Goal: Check status: Check status

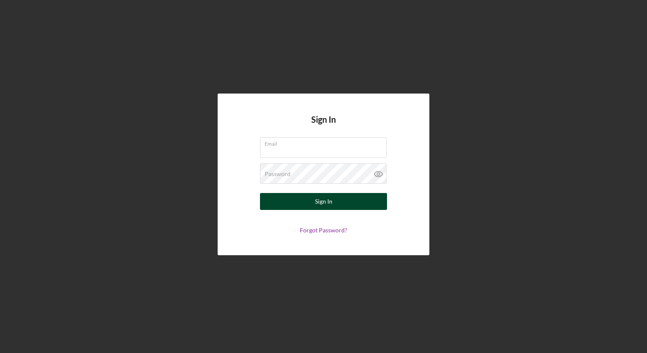
type input "[EMAIL_ADDRESS][DOMAIN_NAME]"
click at [300, 203] on button "Sign In" at bounding box center [323, 201] width 127 height 17
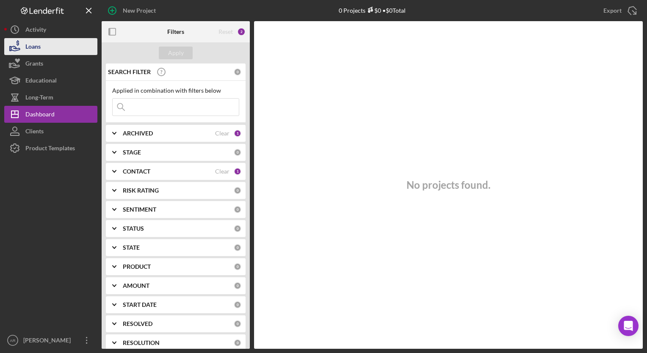
click at [44, 45] on button "Loans" at bounding box center [50, 46] width 93 height 17
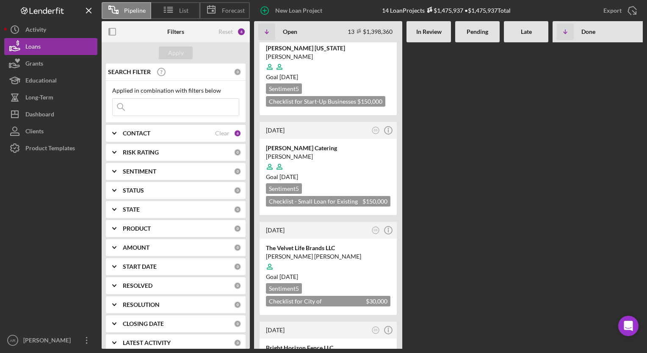
scroll to position [805, 0]
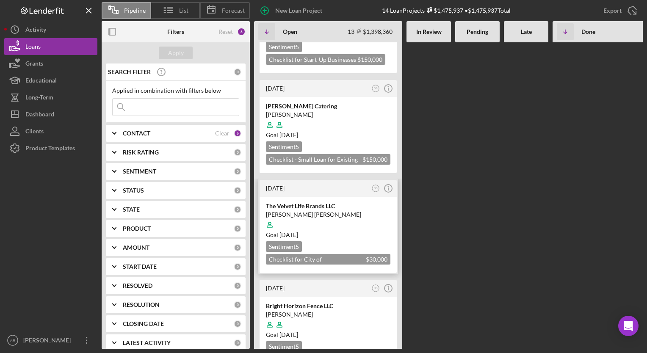
click at [321, 202] on div "The Velvet Life Brands LLC" at bounding box center [328, 206] width 125 height 8
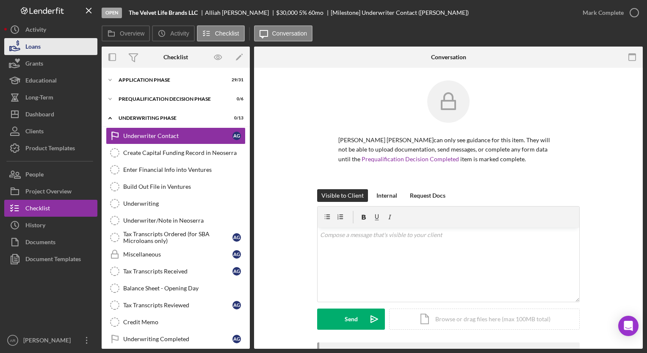
click at [34, 44] on div "Loans" at bounding box center [32, 47] width 15 height 19
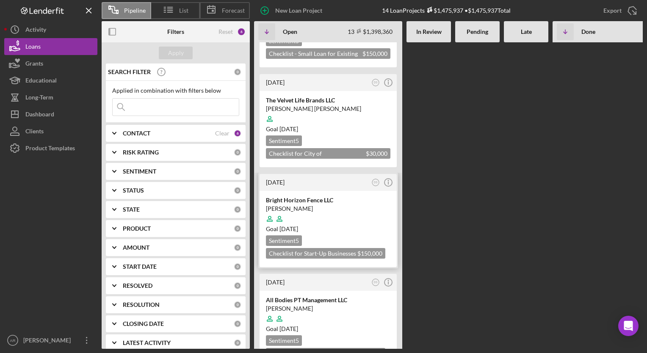
scroll to position [847, 0]
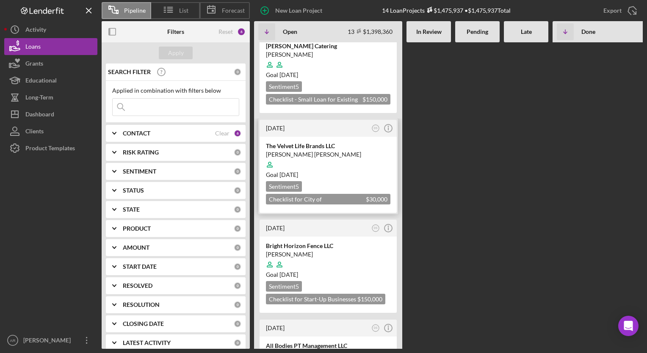
click at [330, 157] on div at bounding box center [328, 165] width 125 height 16
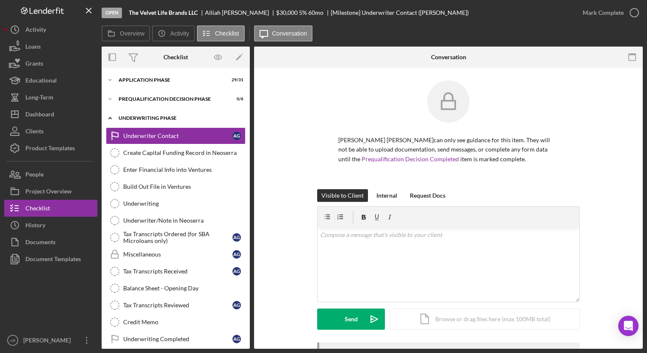
click at [112, 117] on icon "Icon/Expander" at bounding box center [110, 118] width 17 height 17
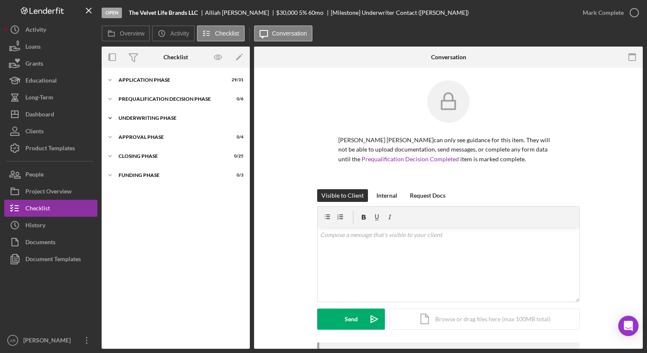
click at [112, 117] on icon "Icon/Expander" at bounding box center [110, 118] width 17 height 17
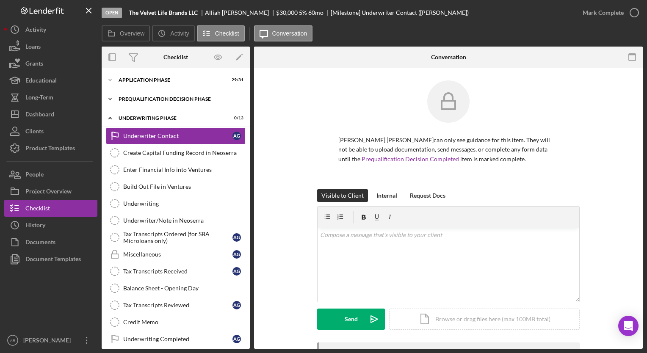
click at [108, 97] on icon "Icon/Expander" at bounding box center [110, 99] width 17 height 17
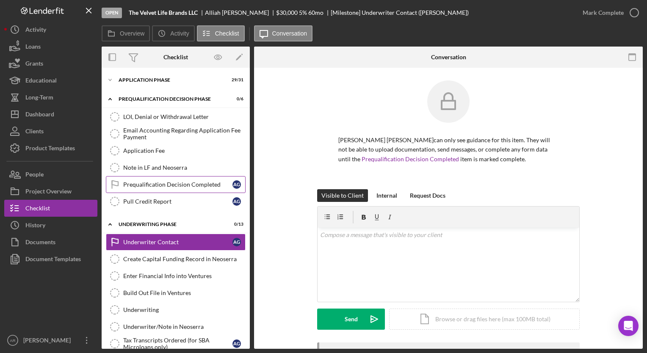
click at [164, 186] on div "Prequalification Decision Completed" at bounding box center [177, 184] width 109 height 7
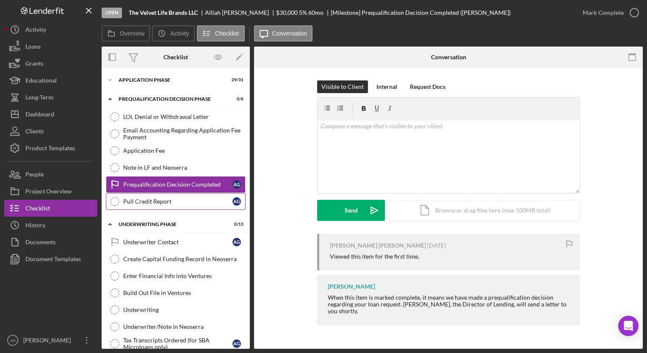
click at [157, 203] on div "Pull Credit Report" at bounding box center [177, 201] width 109 height 7
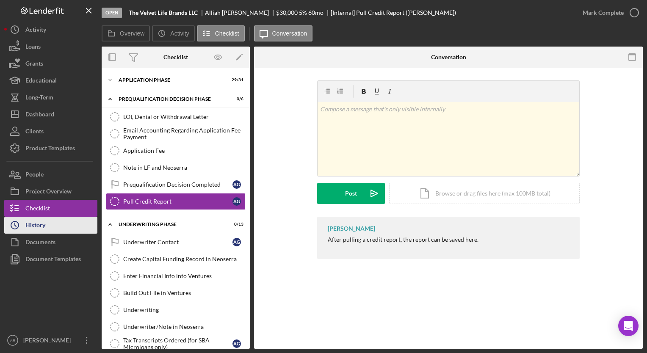
click at [56, 227] on button "Icon/History History" at bounding box center [50, 225] width 93 height 17
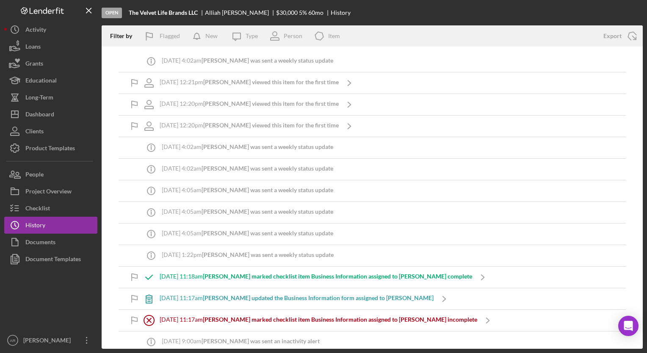
click at [40, 13] on icon "Logo-Reversed Created with Sketch." at bounding box center [42, 10] width 76 height 7
